Goal: Entertainment & Leisure: Consume media (video, audio)

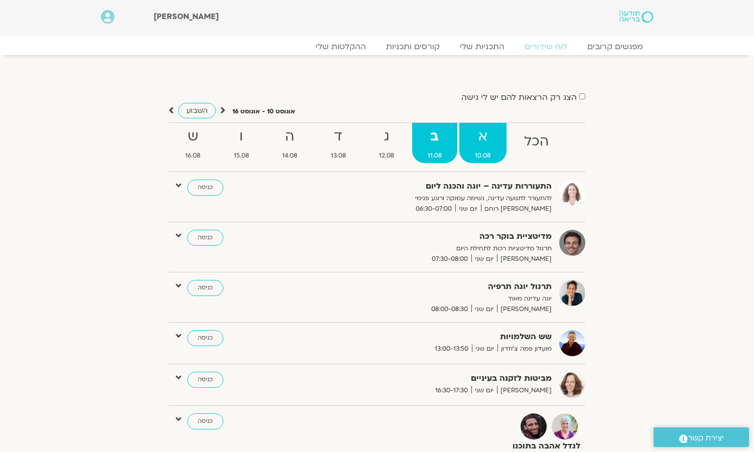
click at [483, 137] on strong "א" at bounding box center [482, 136] width 47 height 23
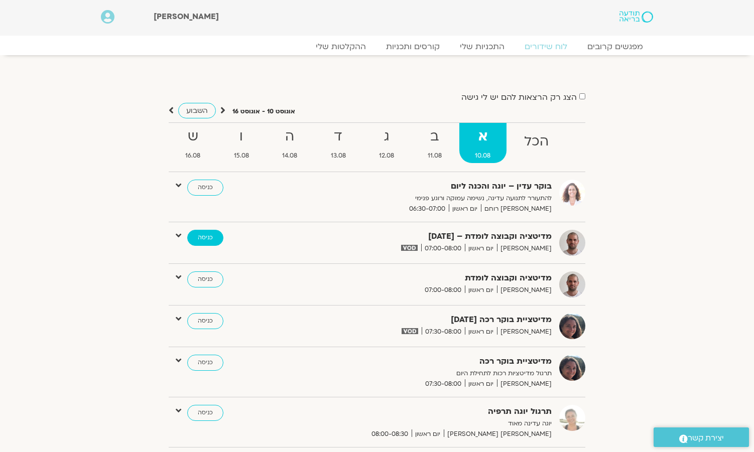
click at [206, 235] on link "כניסה" at bounding box center [205, 238] width 36 height 16
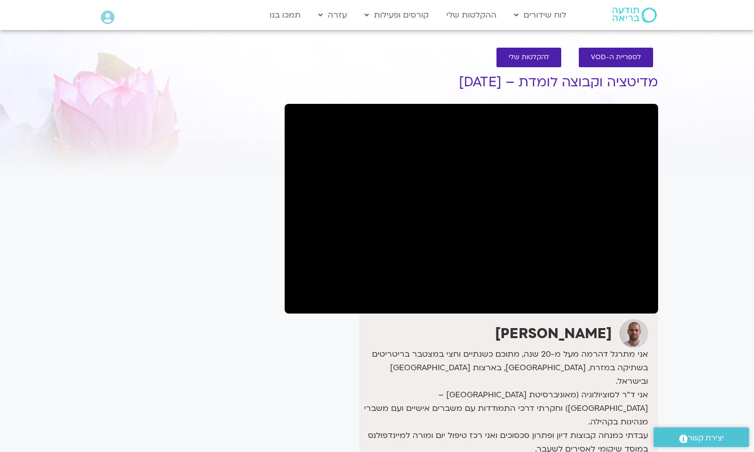
drag, startPoint x: 656, startPoint y: 4, endPoint x: 158, endPoint y: 417, distance: 647.6
click at [151, 419] on div "It seems we can't find what you're looking for. It seems we can't find what you…" at bounding box center [185, 332] width 189 height 548
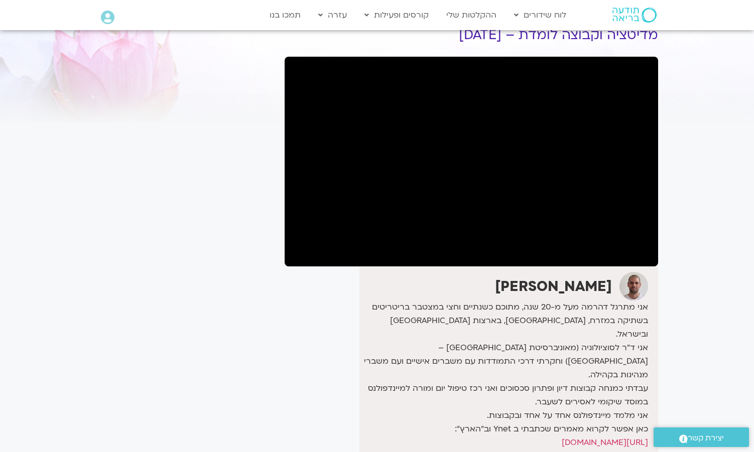
scroll to position [52, 0]
